Goal: Information Seeking & Learning: Learn about a topic

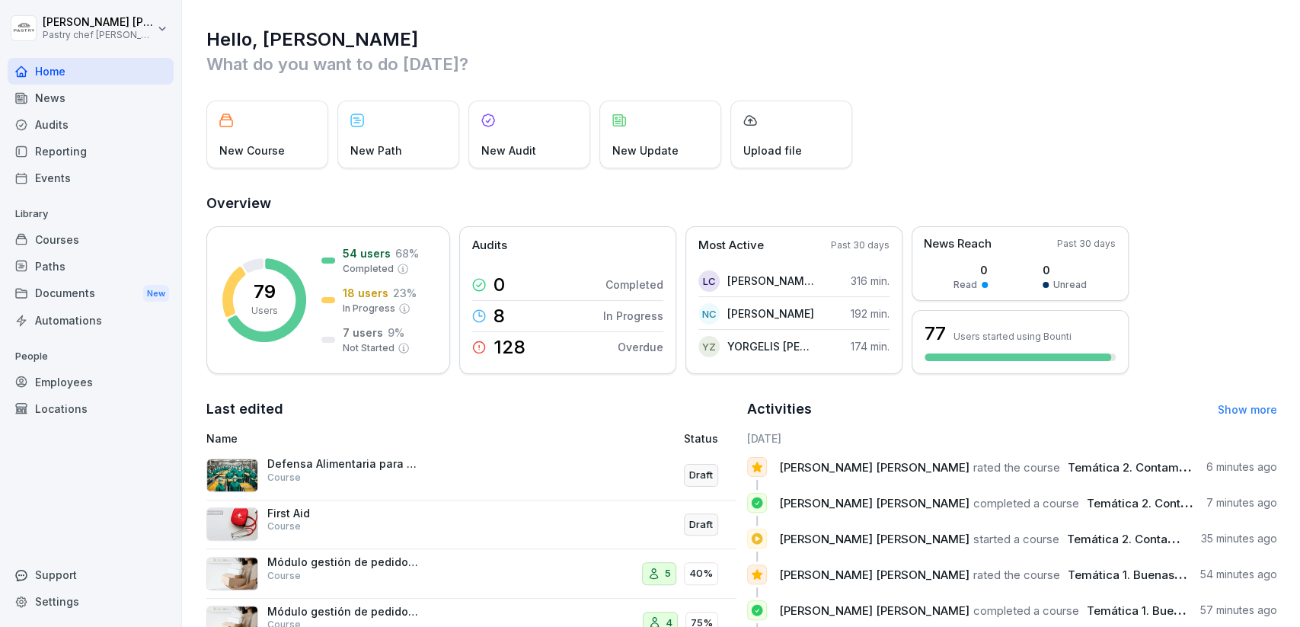
click at [120, 245] on div "Courses" at bounding box center [91, 239] width 166 height 27
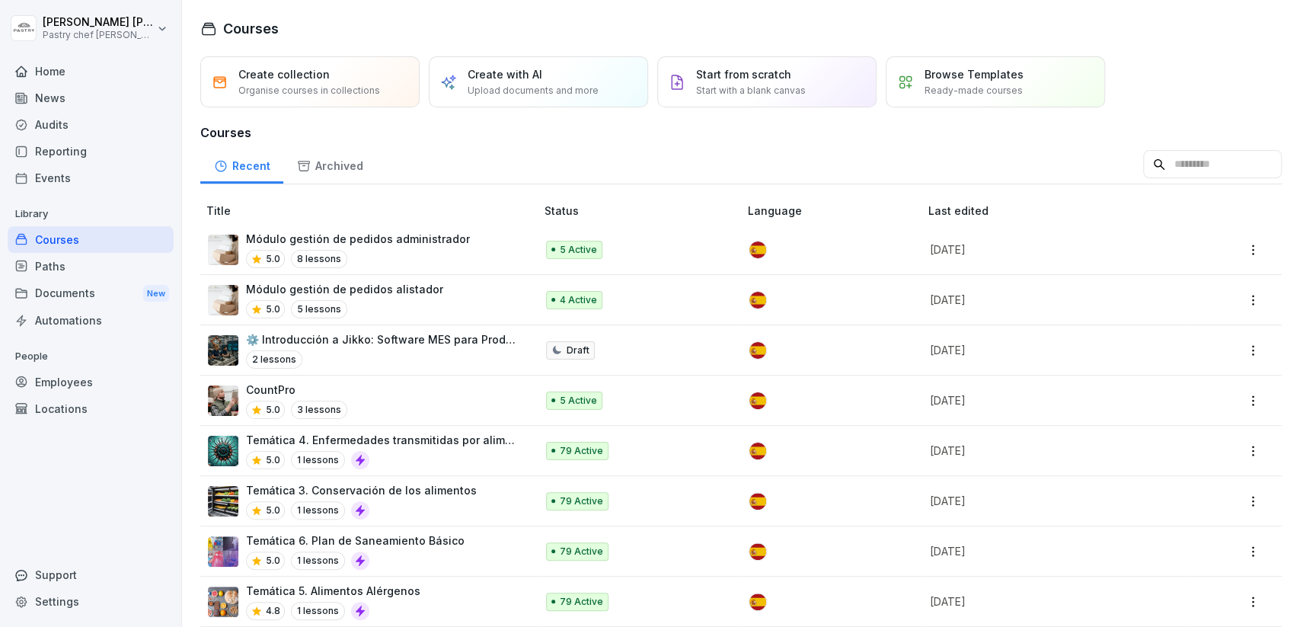
click at [396, 303] on div "5.0 5 lessons" at bounding box center [344, 309] width 197 height 18
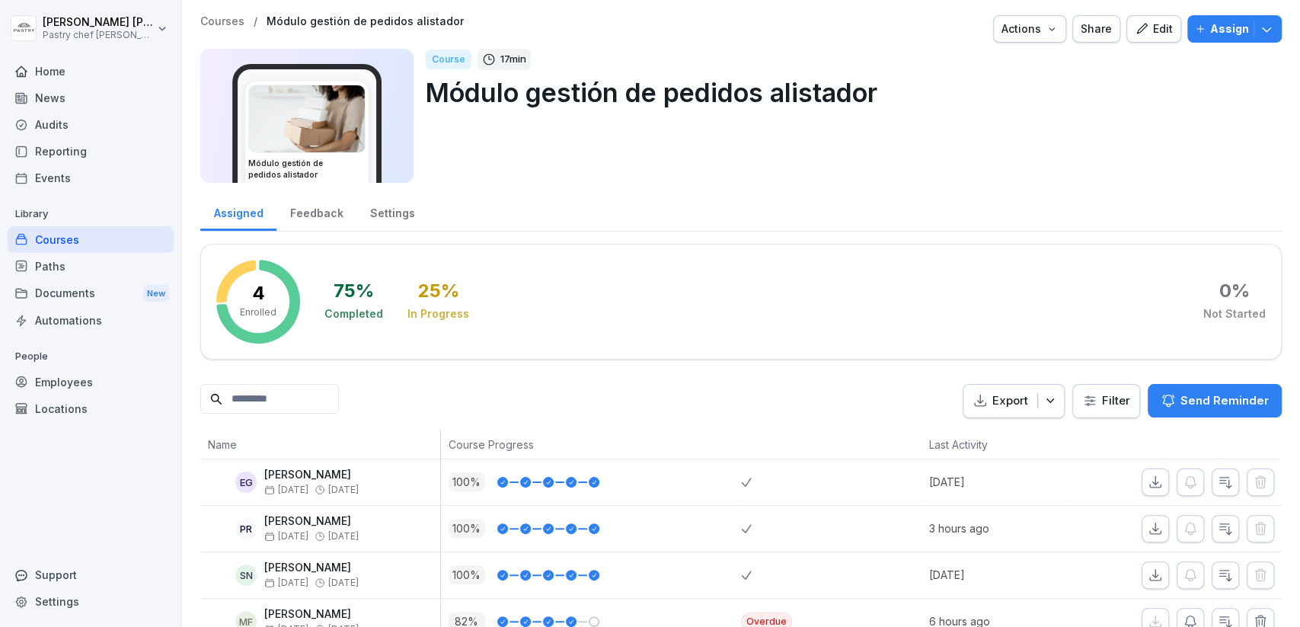
scroll to position [30, 0]
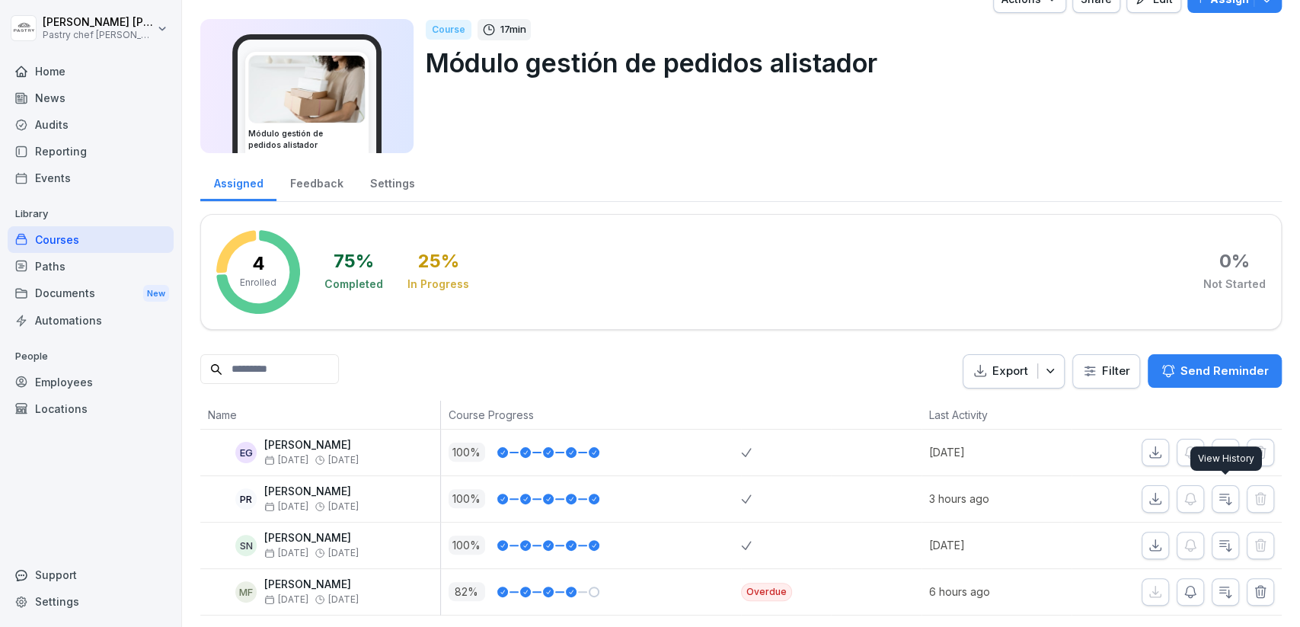
click at [1224, 494] on icon "button" at bounding box center [1225, 498] width 15 height 15
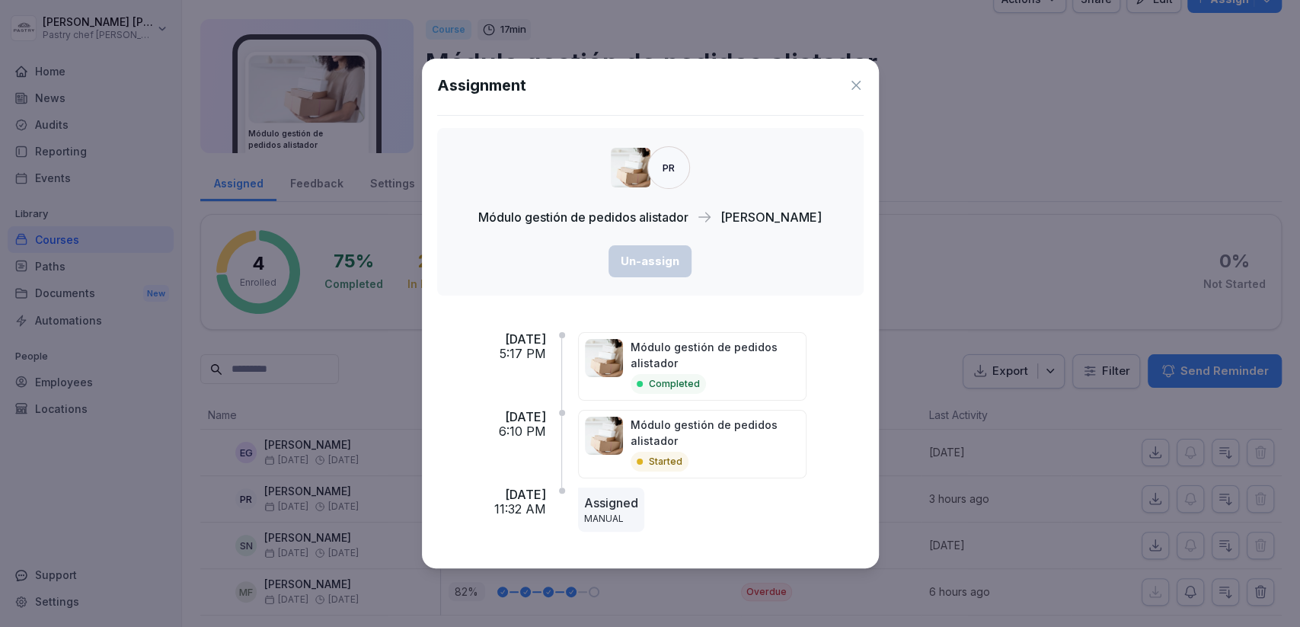
click at [854, 83] on icon at bounding box center [855, 85] width 15 height 15
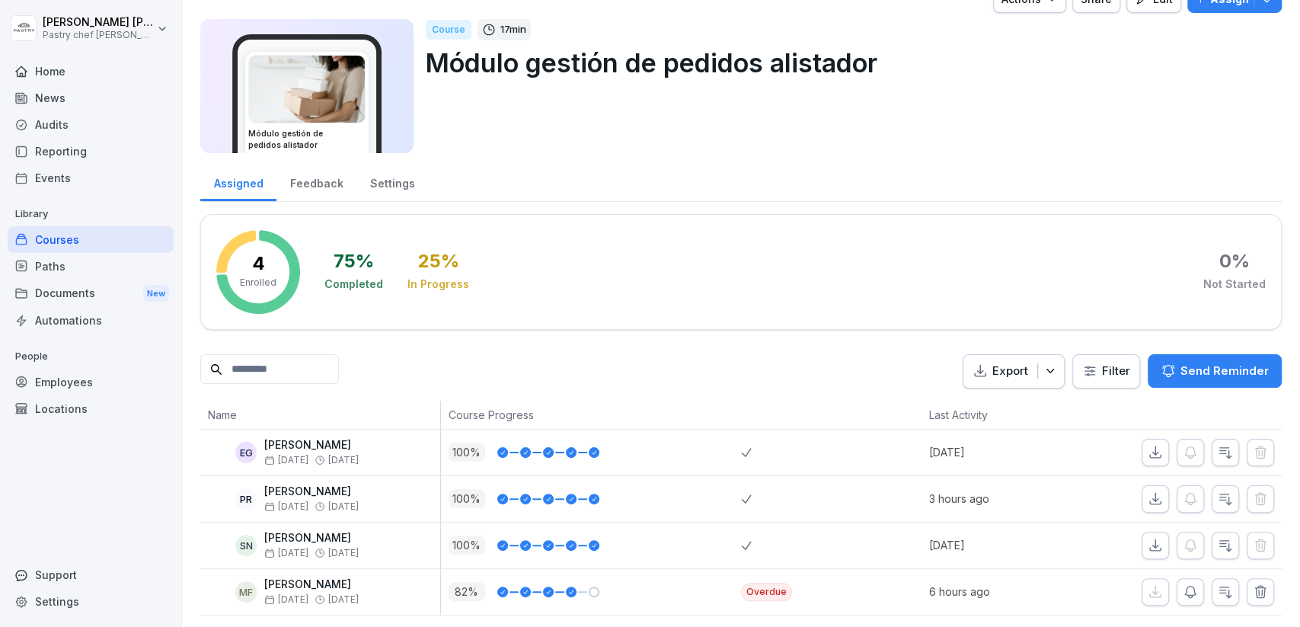
click at [311, 180] on div "Feedback" at bounding box center [316, 181] width 80 height 39
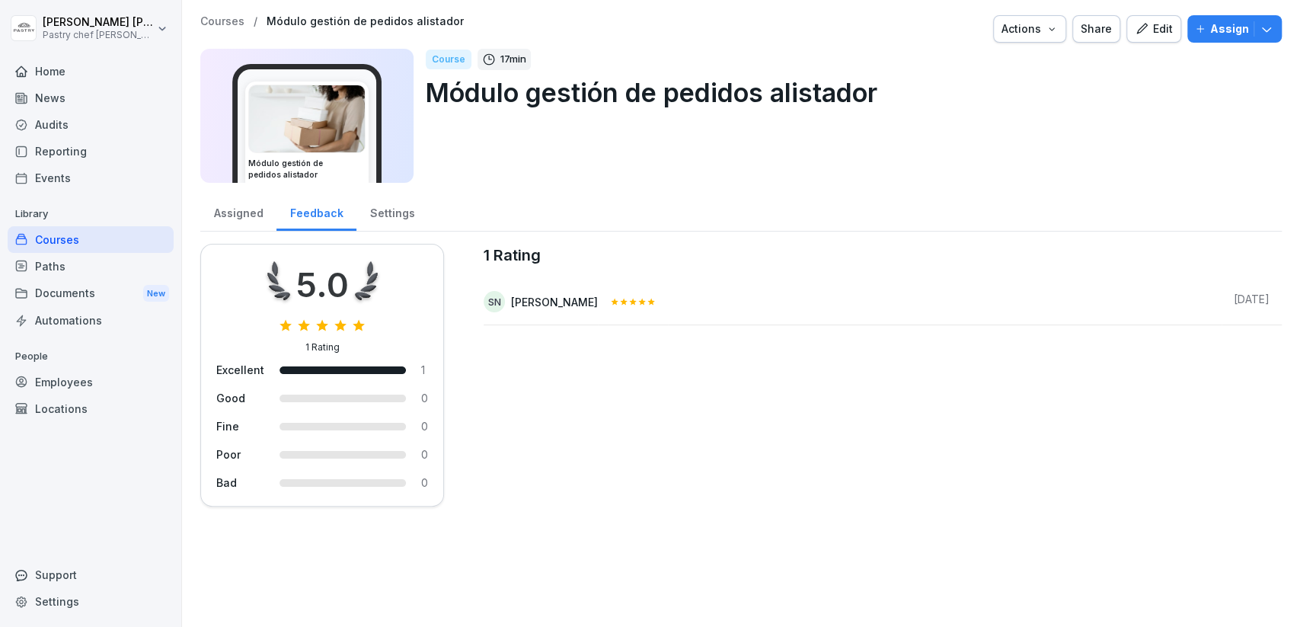
click at [233, 213] on div "Assigned" at bounding box center [238, 211] width 76 height 39
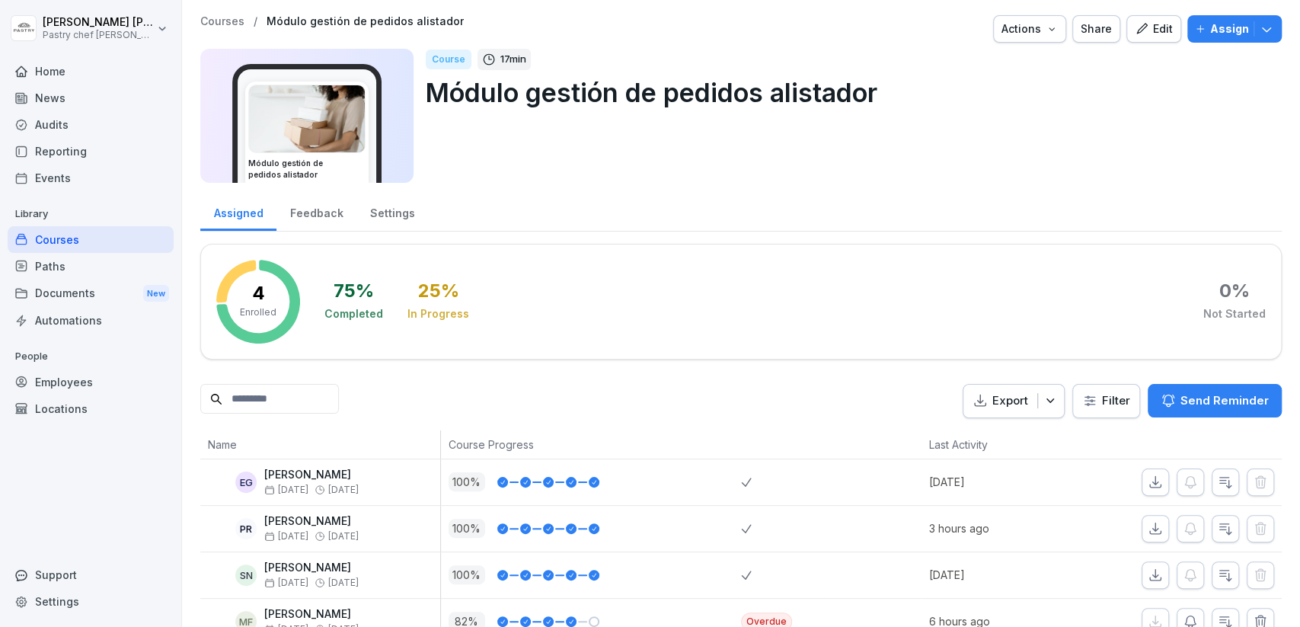
scroll to position [30, 0]
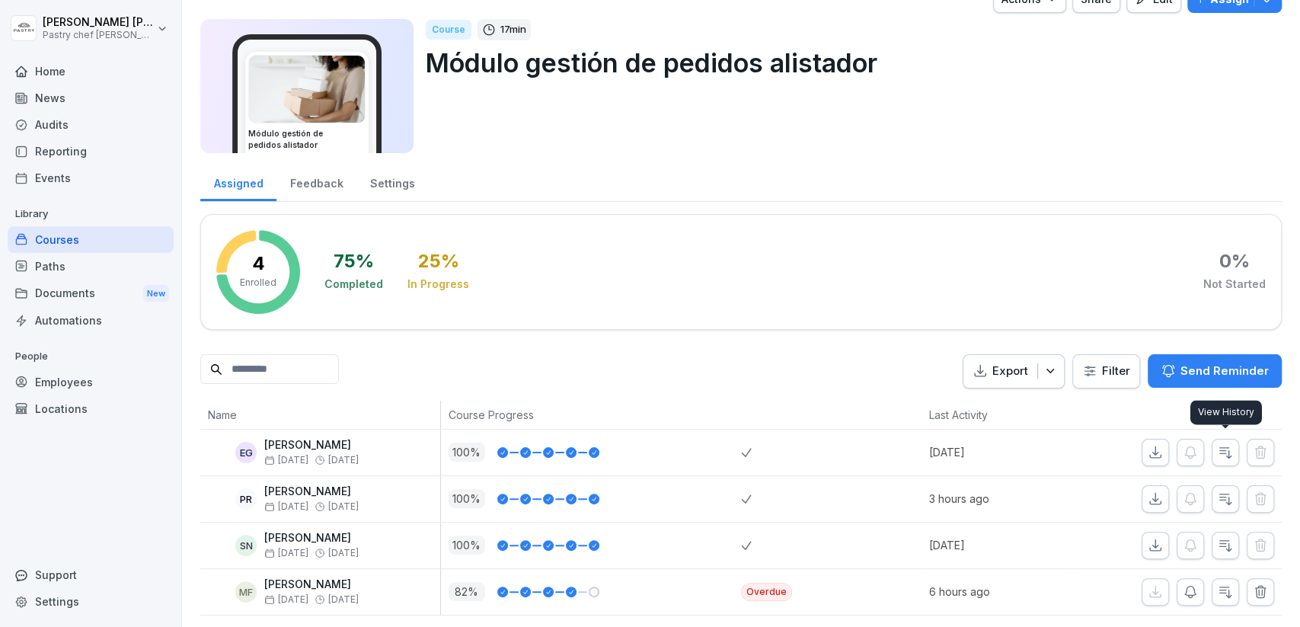
click at [1233, 452] on button "button" at bounding box center [1225, 452] width 27 height 27
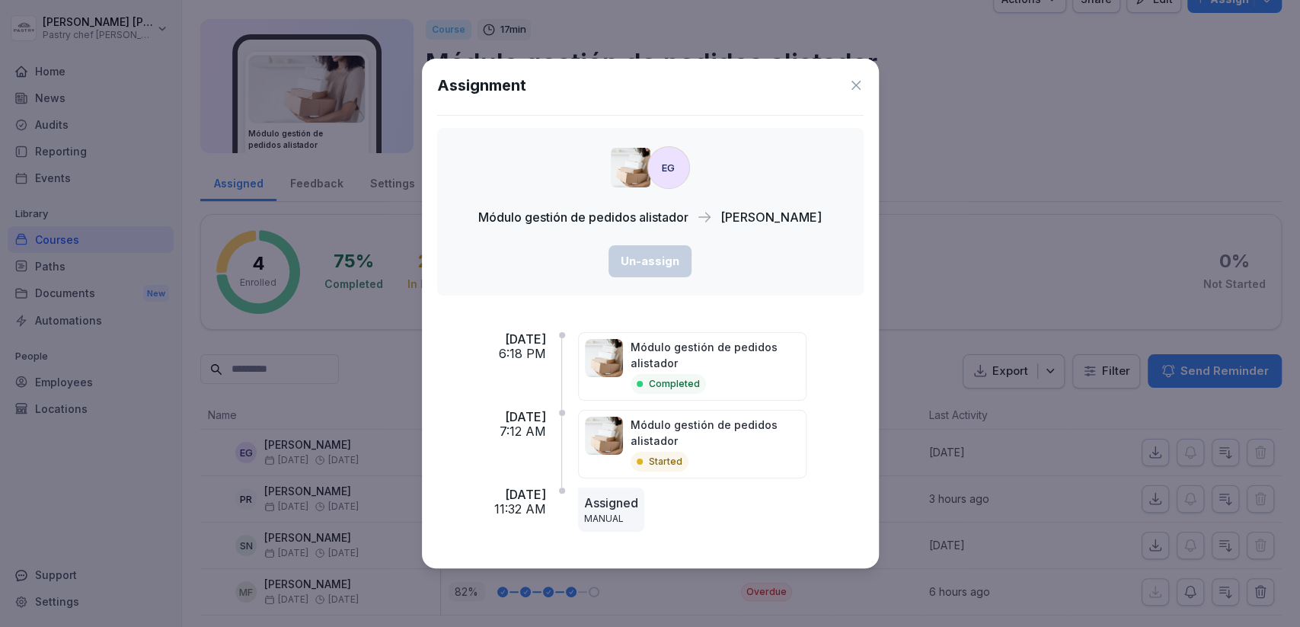
click at [857, 81] on icon at bounding box center [855, 85] width 15 height 15
